Goal: Communication & Community: Ask a question

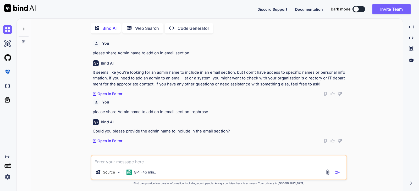
scroll to position [2, 0]
type textarea "Hi [PERSON_NAME], I am unable to login in Ticket URL. please the screenshot bel…"
type textarea "x"
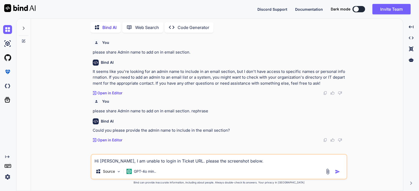
type textarea "Hi [PERSON_NAME], I am unable to login in Ticket URL. please the screenshot bel…"
type textarea "x"
type textarea "Hi [PERSON_NAME], I am unable to login in Ticket URL. please the screenshot bel…"
type textarea "x"
type textarea "Hi [PERSON_NAME], I am unable to login in Ticket URL. please the screenshot bel…"
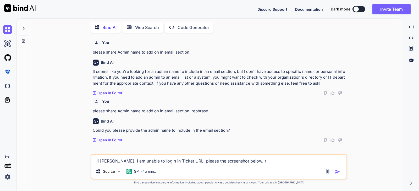
type textarea "x"
type textarea "Hi [PERSON_NAME], I am unable to login in Ticket URL. please the screenshot bel…"
type textarea "x"
type textarea "Hi [PERSON_NAME], I am unable to login in Ticket URL. please the screenshot bel…"
type textarea "x"
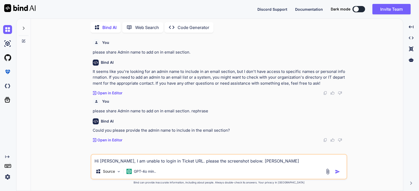
type textarea "Hi [PERSON_NAME], I am unable to login in Ticket URL. please the screenshot bel…"
type textarea "x"
type textarea "Hi [PERSON_NAME], I am unable to login in Ticket URL. please the screenshot bel…"
type textarea "x"
type textarea "Hi [PERSON_NAME], I am unable to login in Ticket URL. please the screenshot bel…"
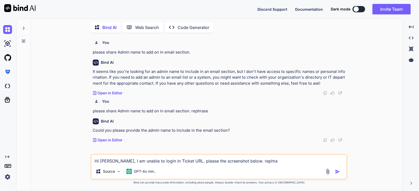
type textarea "x"
type textarea "Hi [PERSON_NAME], I am unable to login in Ticket URL. please the screenshot bel…"
type textarea "x"
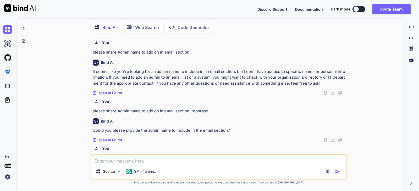
scroll to position [44, 0]
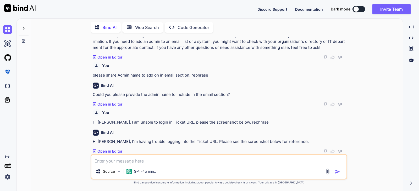
type textarea "x"
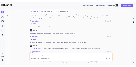
scroll to position [36, 0]
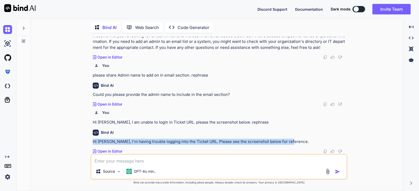
drag, startPoint x: 287, startPoint y: 143, endPoint x: 81, endPoint y: 141, distance: 205.8
click at [81, 142] on div "You please share Admin name to add on in email section. Bind AI It seems like y…" at bounding box center [219, 114] width 368 height 154
copy p "Hi [PERSON_NAME], I'm having trouble logging into the Ticket URL. Please see th…"
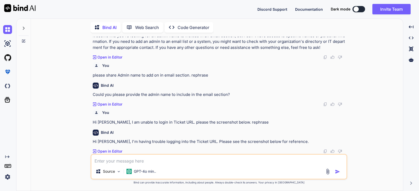
click at [170, 158] on textarea at bounding box center [218, 159] width 255 height 9
paste textarea "• Waiting for [PERSON_NAME] for share admin name to add in email section."
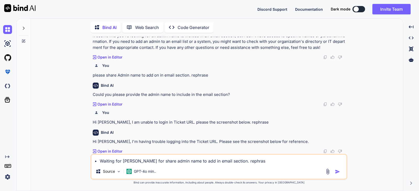
type textarea "• Waiting for [PERSON_NAME] for share admin name to add in email section. rephr…"
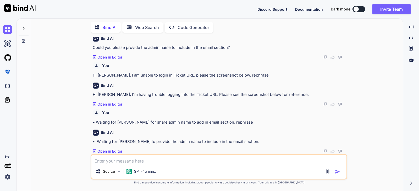
scroll to position [83, 0]
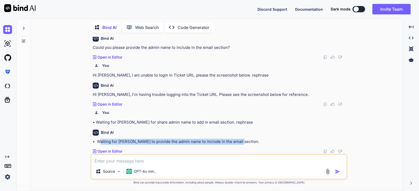
drag, startPoint x: 235, startPoint y: 142, endPoint x: 99, endPoint y: 142, distance: 135.9
click at [99, 142] on p "• Waiting for [PERSON_NAME] to provide the admin name to include in the email s…" at bounding box center [219, 142] width 253 height 6
copy p "Waiting for [PERSON_NAME] to provide the admin name to include in the email sec…"
